Goal: Information Seeking & Learning: Learn about a topic

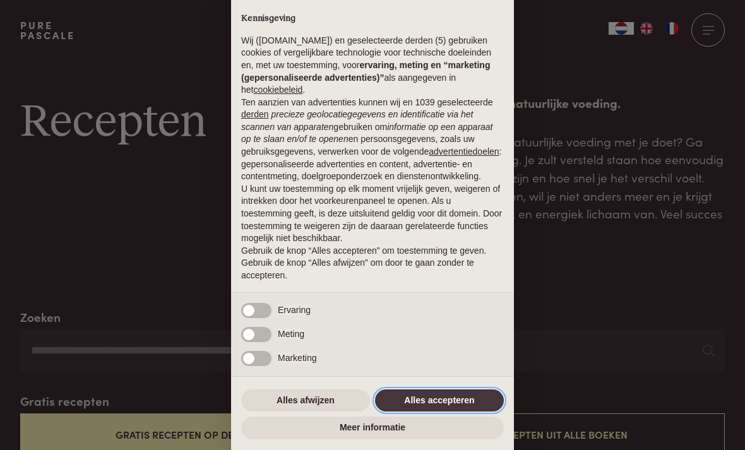
click at [442, 401] on button "Alles accepteren" at bounding box center [439, 400] width 129 height 23
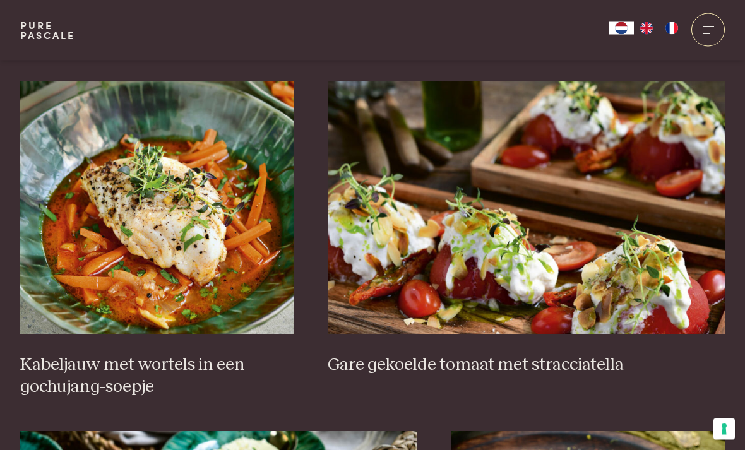
scroll to position [781, 0]
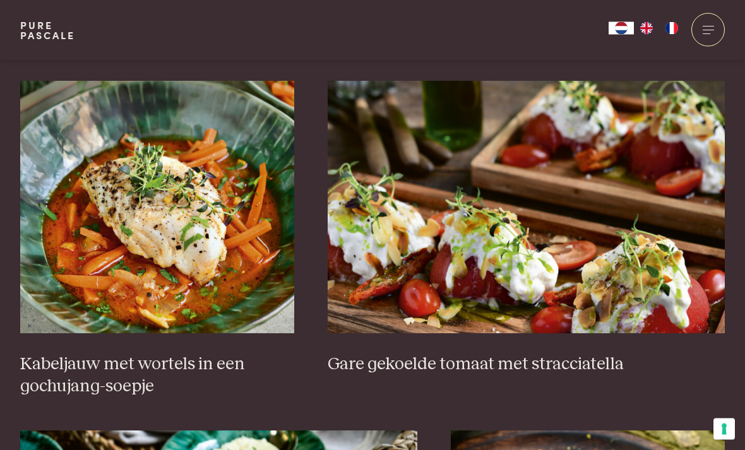
click at [125, 275] on img at bounding box center [157, 207] width 274 height 252
click at [128, 354] on h3 "Kabeljauw met wortels in een gochujang-soepje" at bounding box center [157, 376] width 274 height 44
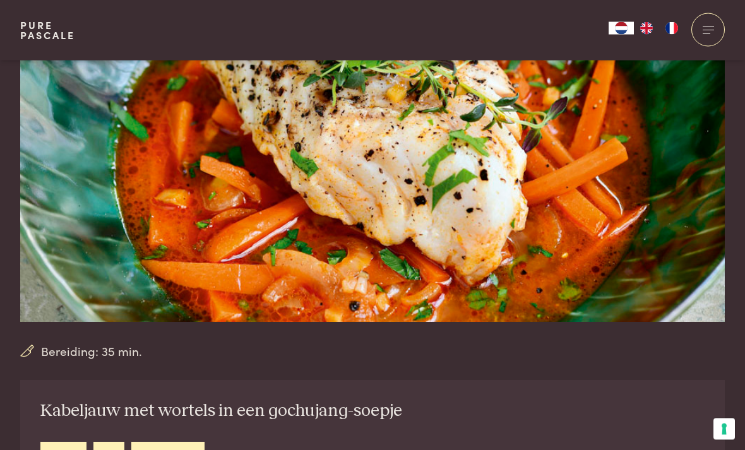
scroll to position [143, 0]
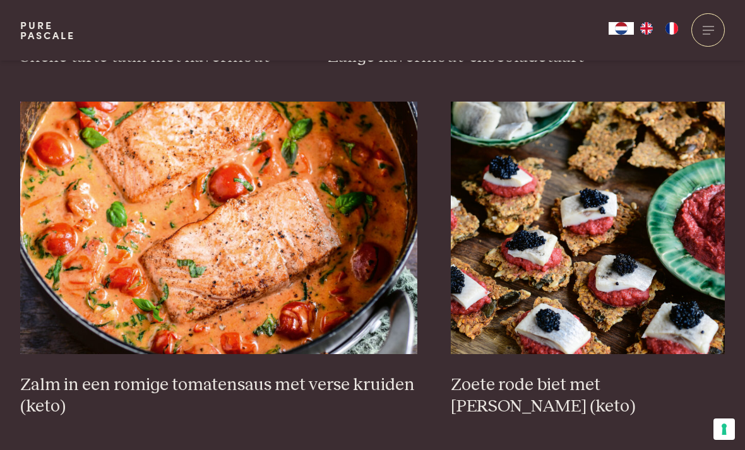
scroll to position [2093, 0]
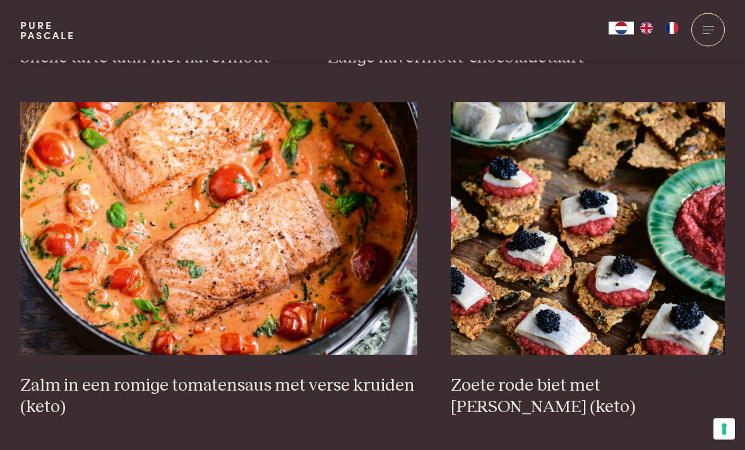
click at [133, 273] on img at bounding box center [218, 229] width 397 height 252
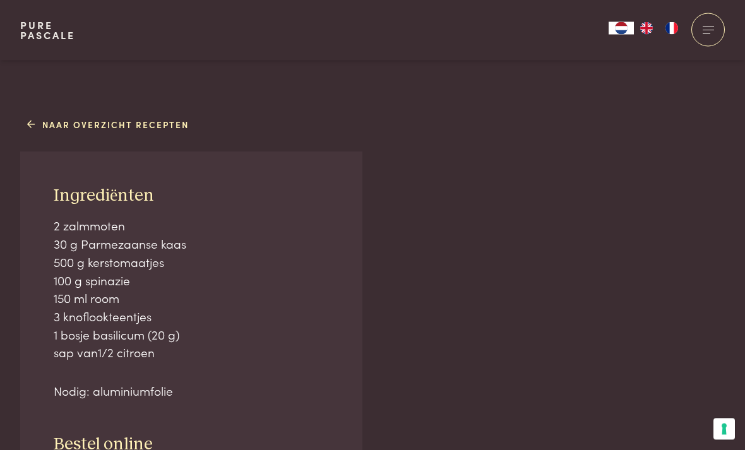
scroll to position [770, 0]
